Goal: Task Accomplishment & Management: Manage account settings

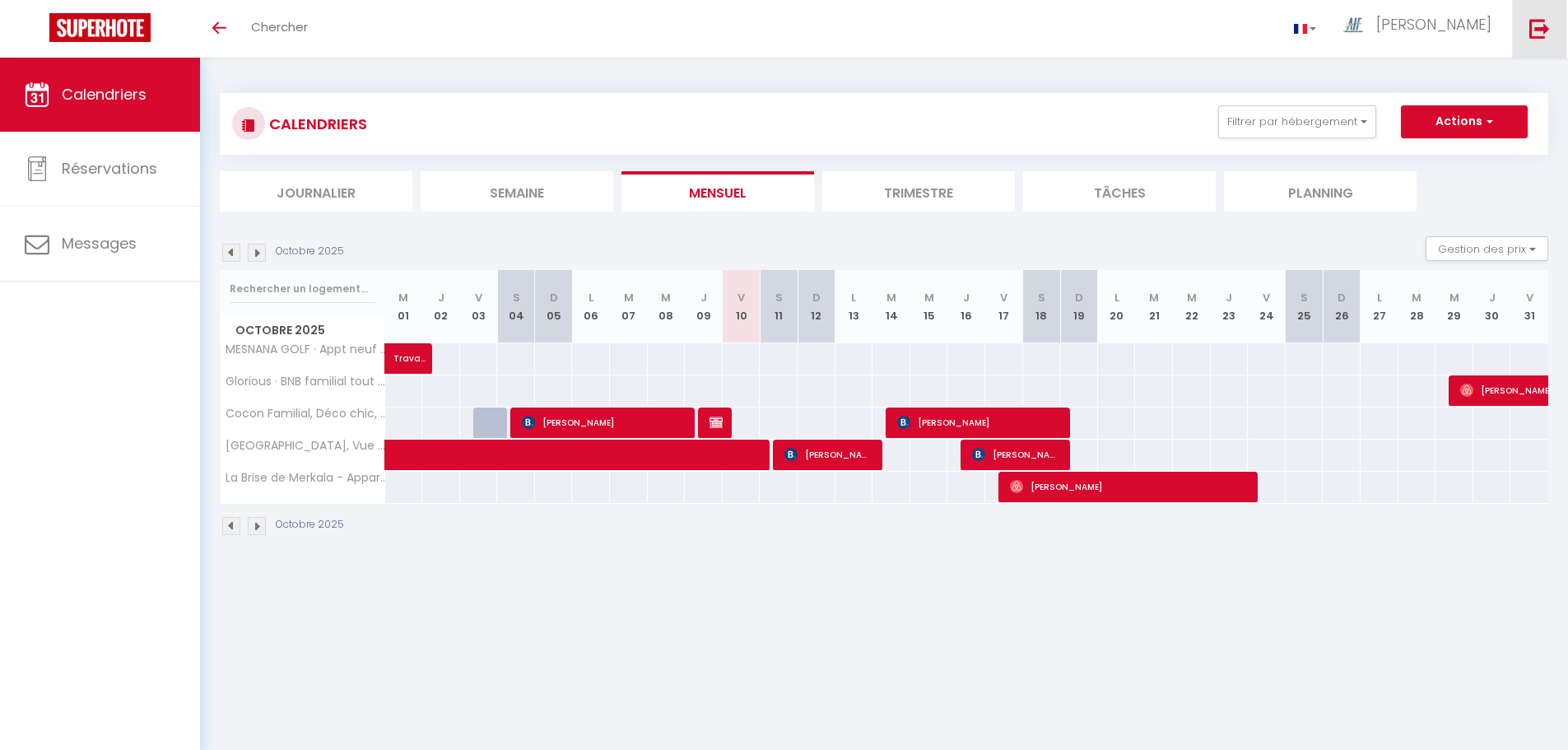
click at [1535, 34] on img at bounding box center [1539, 29] width 21 height 21
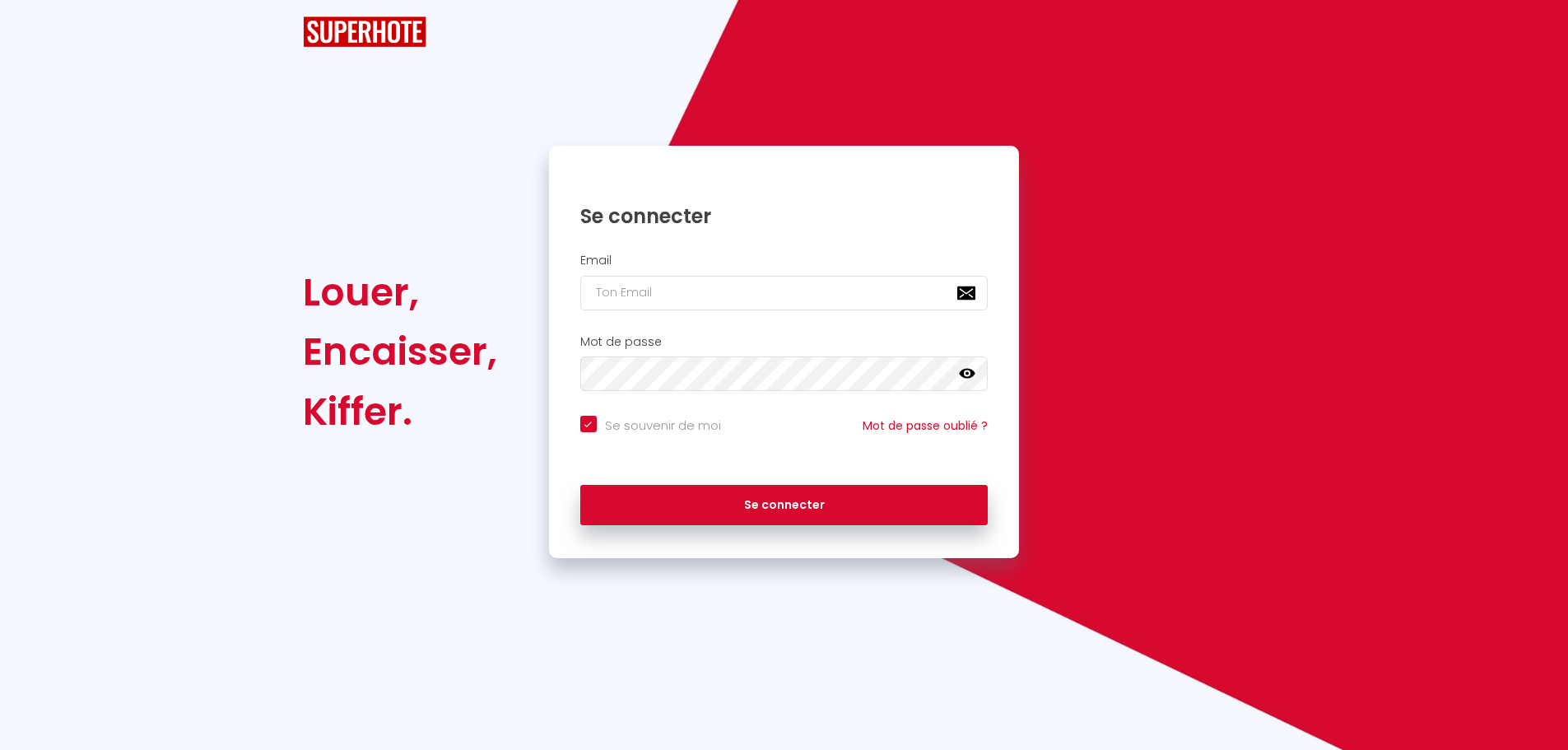
checkbox input "true"
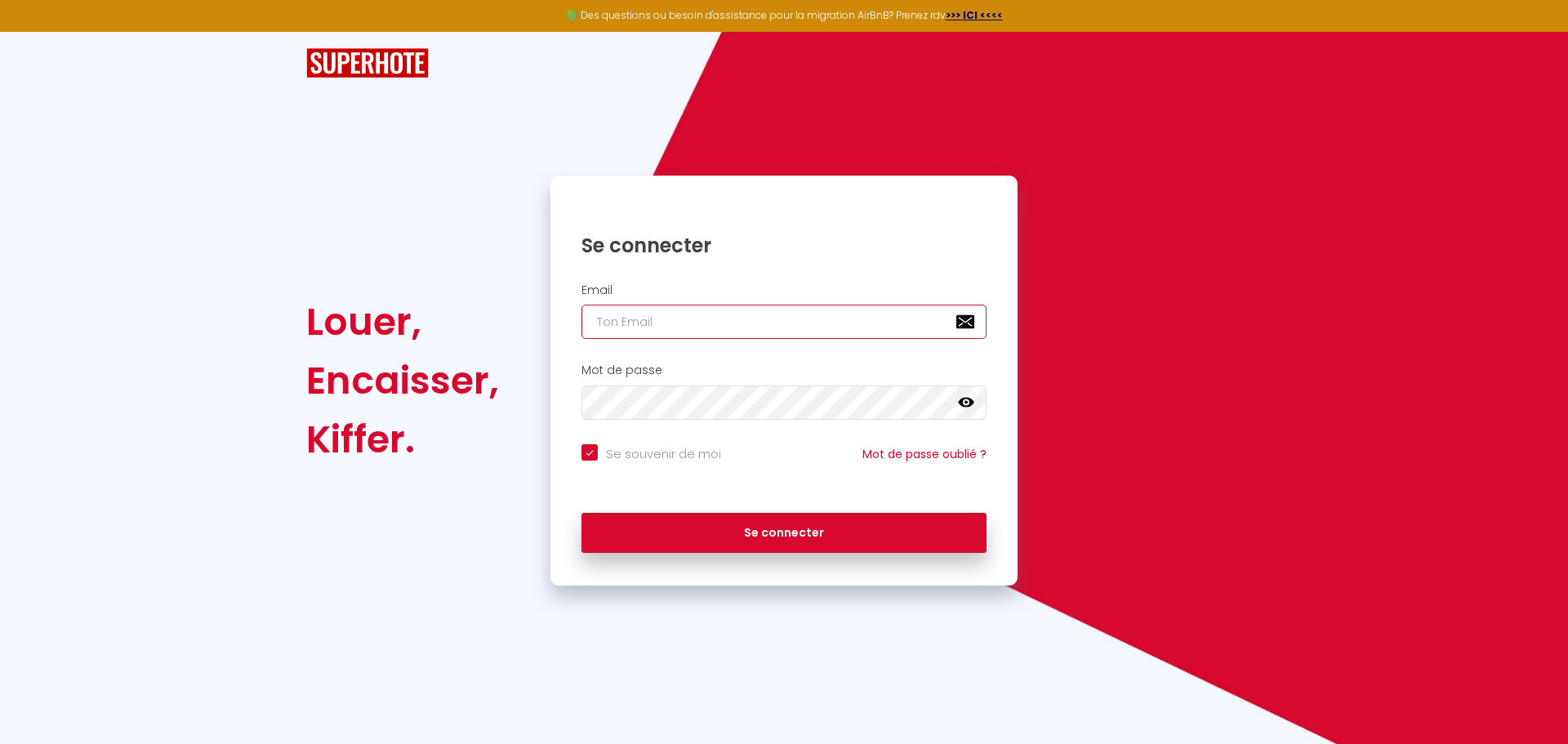
type input "[EMAIL_ADDRESS][DOMAIN_NAME]"
checkbox input "true"
click at [835, 330] on input "[EMAIL_ADDRESS][DOMAIN_NAME]" at bounding box center [784, 322] width 405 height 34
type input "[EMAIL_ADDRESS][DOMAIN_NAME]"
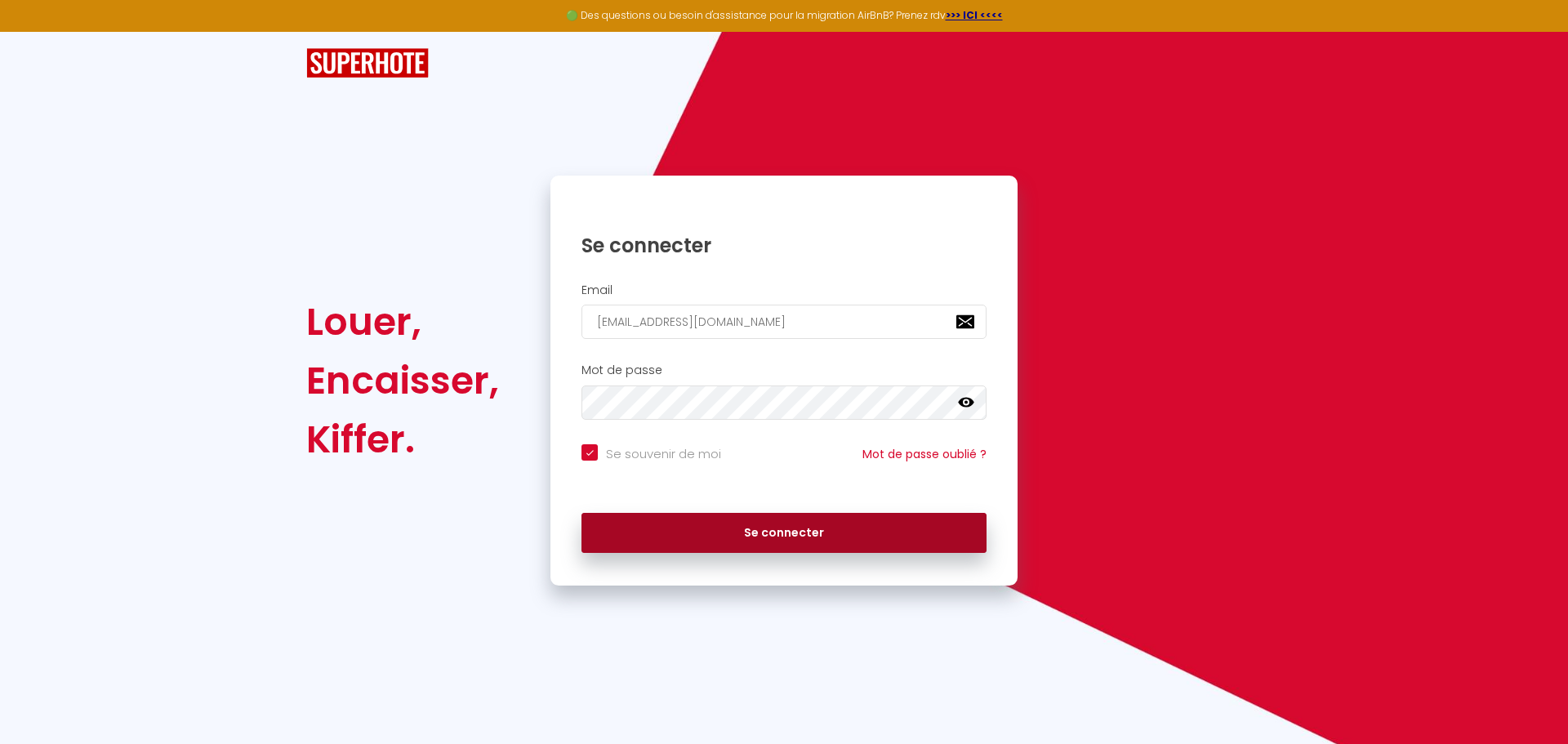
click at [739, 540] on button "Se connecter" at bounding box center [784, 533] width 405 height 41
checkbox input "true"
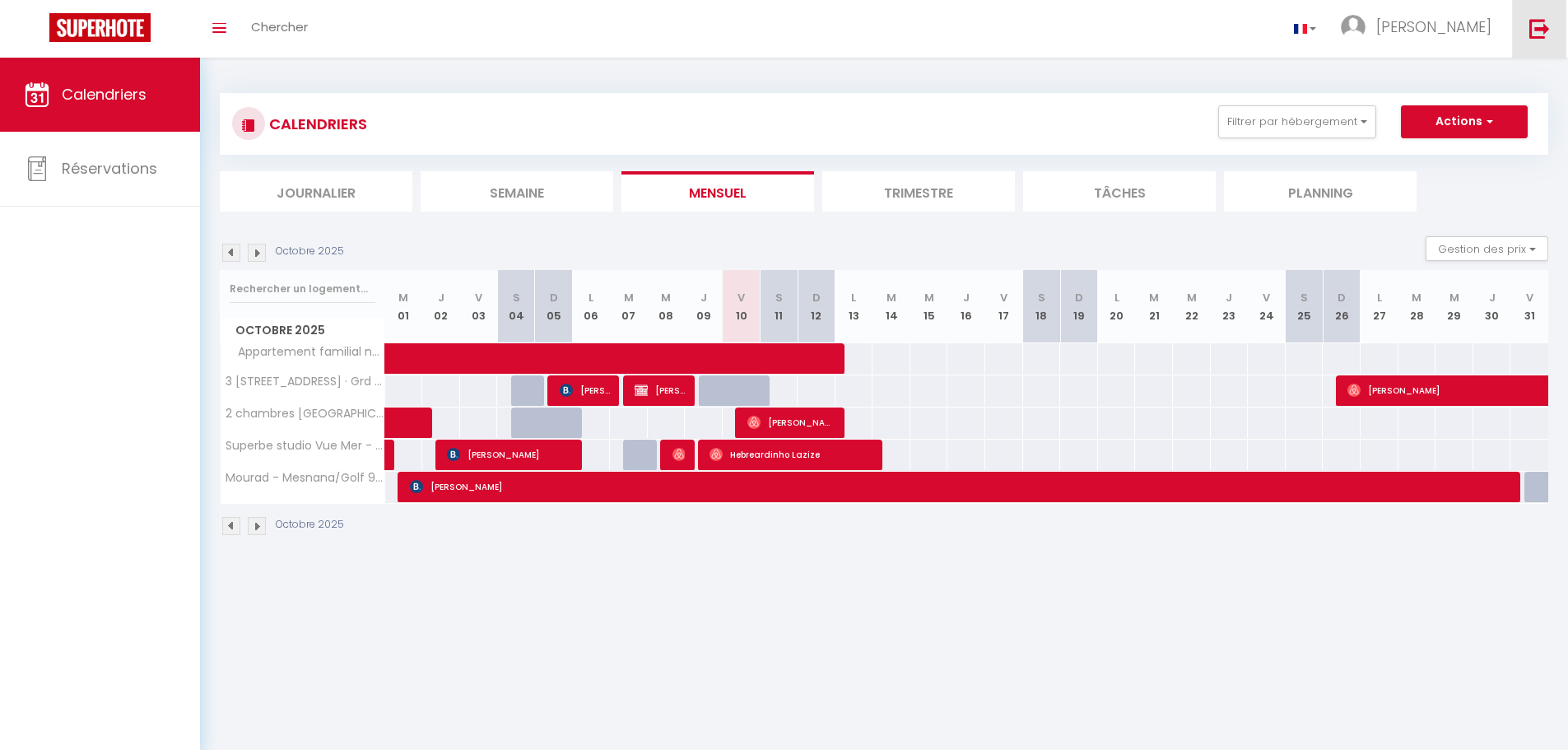
click at [1543, 31] on img at bounding box center [1539, 29] width 21 height 21
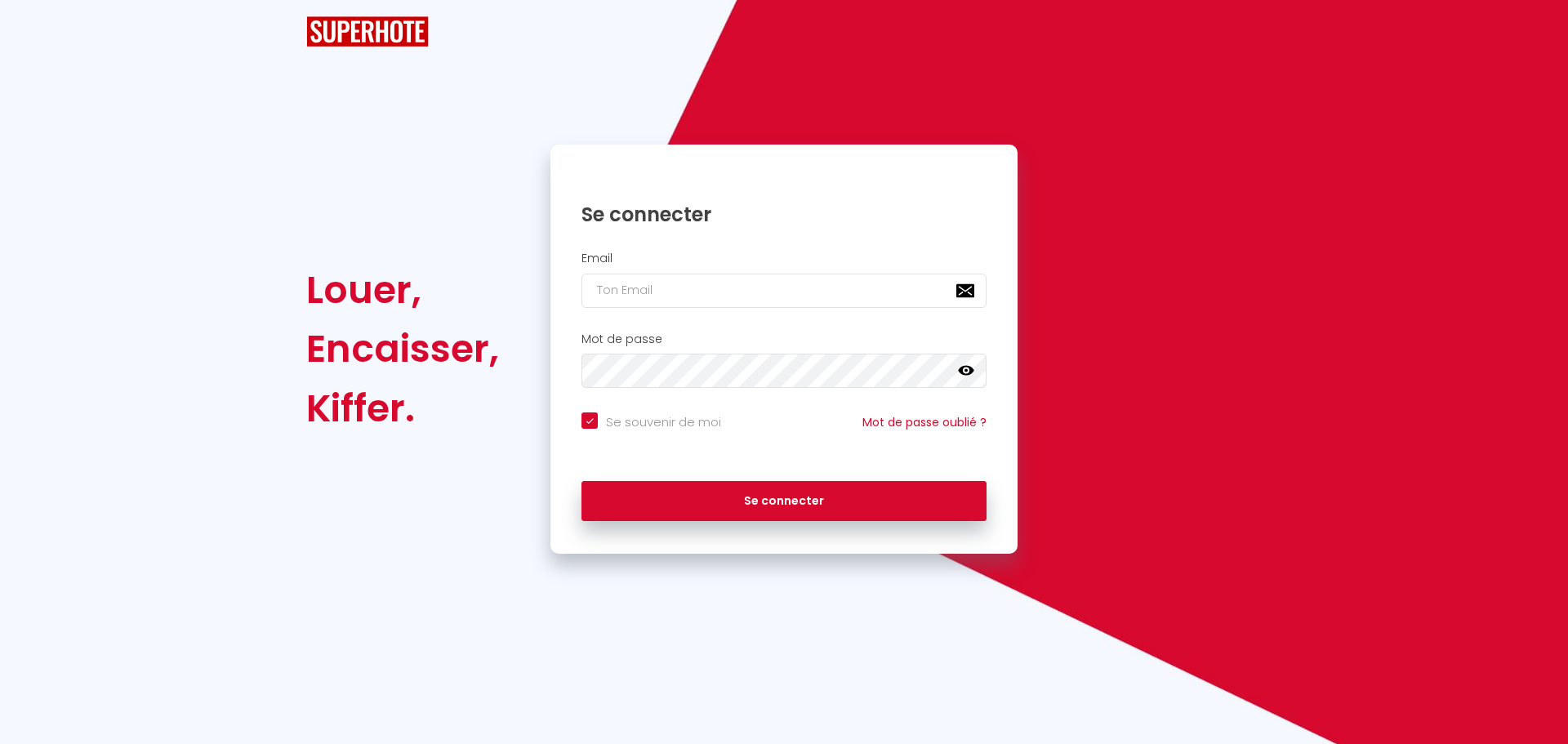
checkbox input "true"
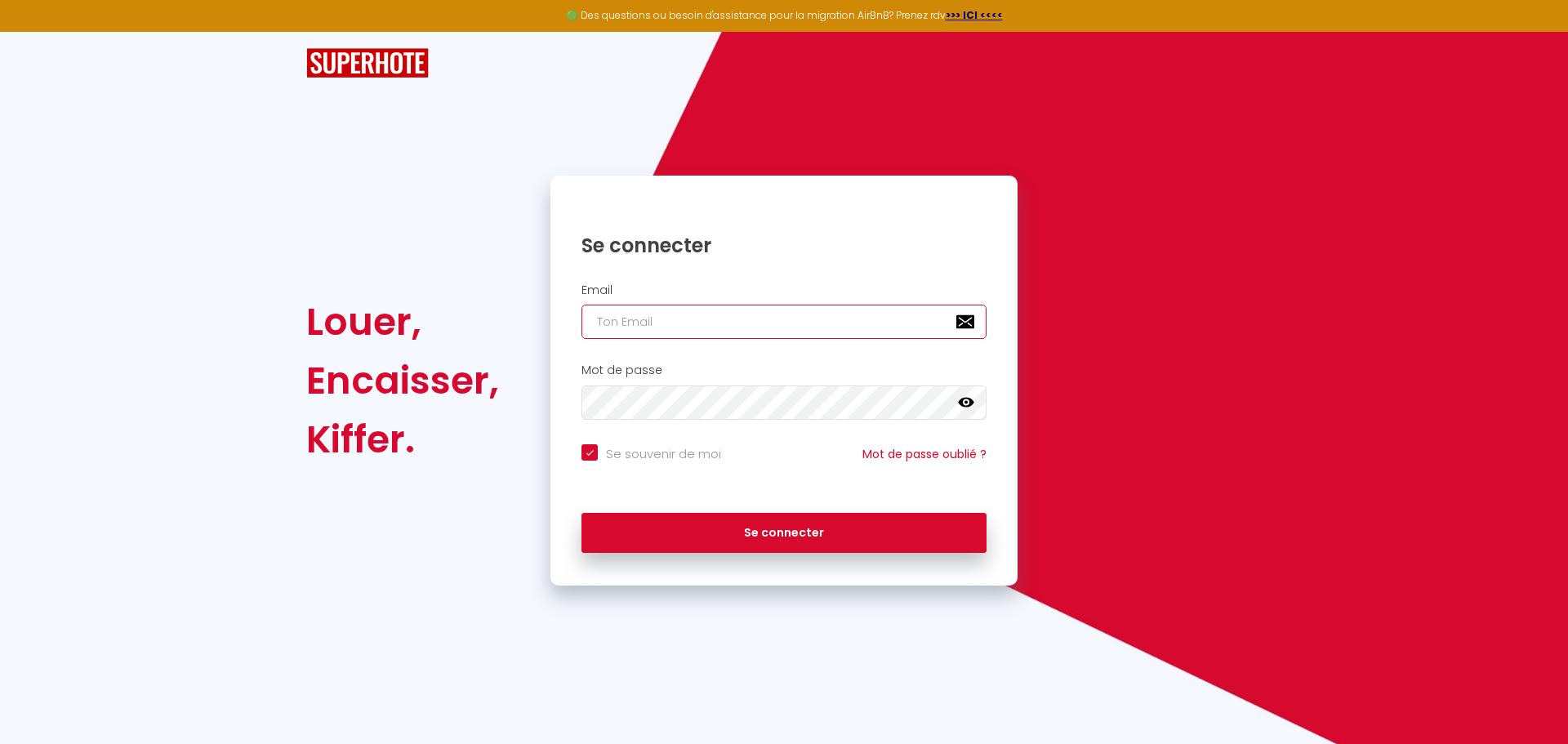
type input "[EMAIL_ADDRESS][DOMAIN_NAME]"
checkbox input "true"
click at [810, 321] on input "[EMAIL_ADDRESS][DOMAIN_NAME]" at bounding box center [784, 322] width 405 height 34
type input "[EMAIL_ADDRESS][DOMAIN_NAME]"
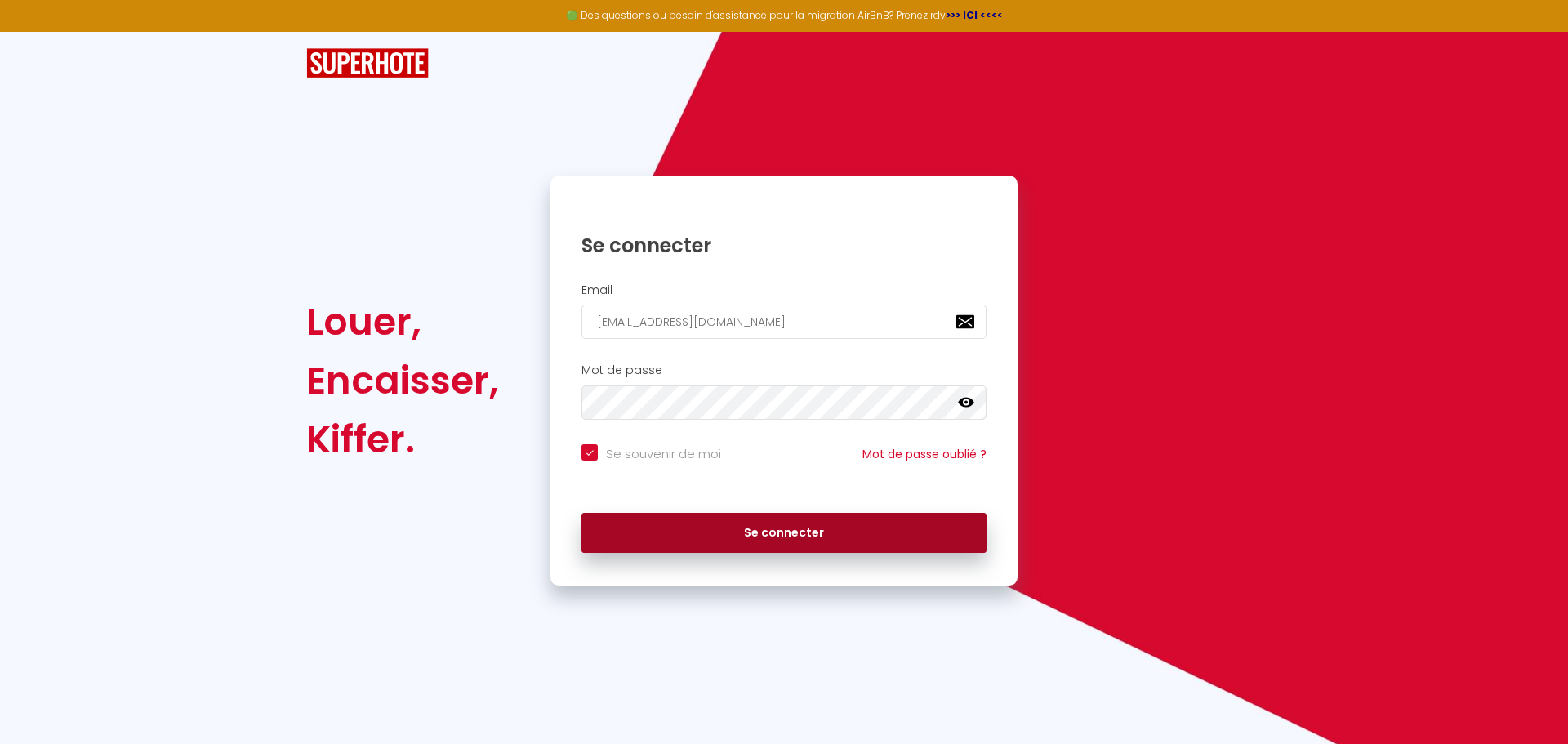
click at [765, 541] on button "Se connecter" at bounding box center [784, 533] width 405 height 41
checkbox input "true"
